Goal: Find specific page/section: Find specific page/section

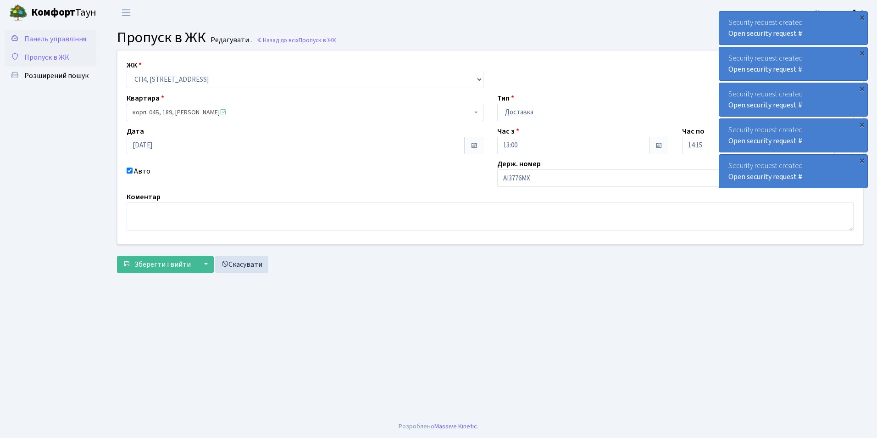
click at [44, 38] on span "Панель управління" at bounding box center [55, 39] width 62 height 10
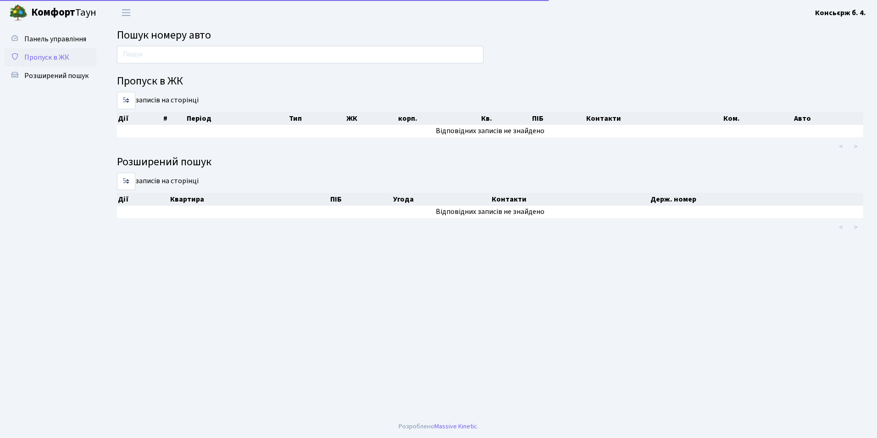
click at [48, 58] on span "Пропуск в ЖК" at bounding box center [46, 57] width 45 height 10
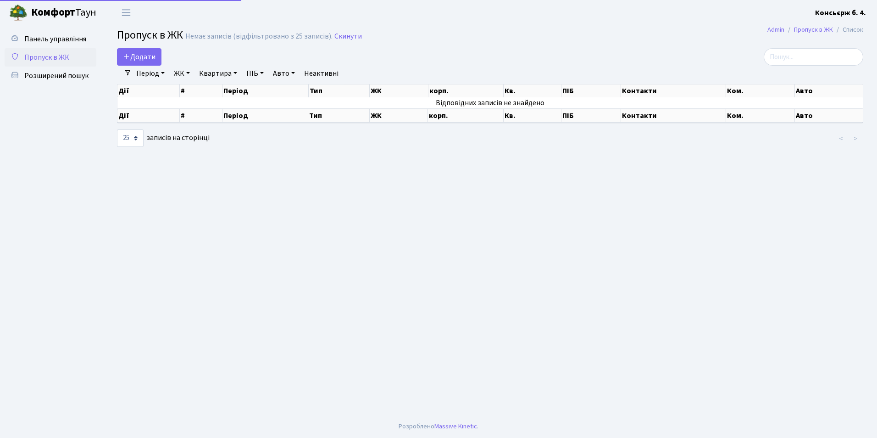
select select "25"
